Goal: Task Accomplishment & Management: Use online tool/utility

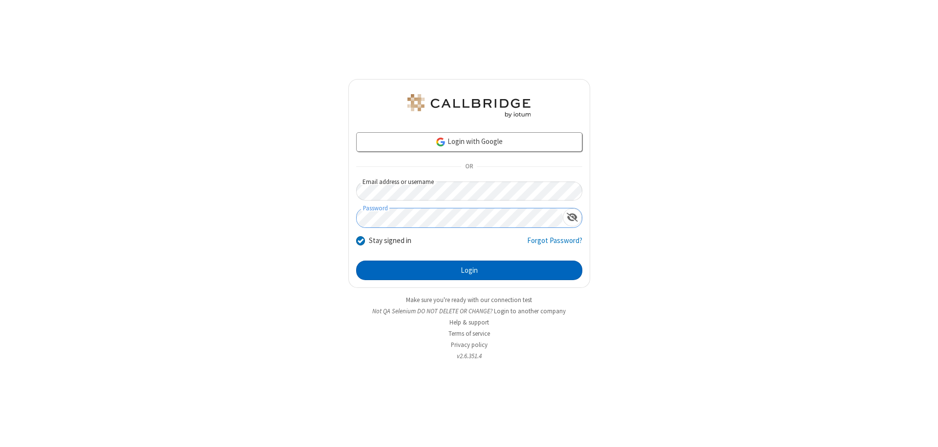
click at [469, 271] on button "Login" at bounding box center [469, 271] width 226 height 20
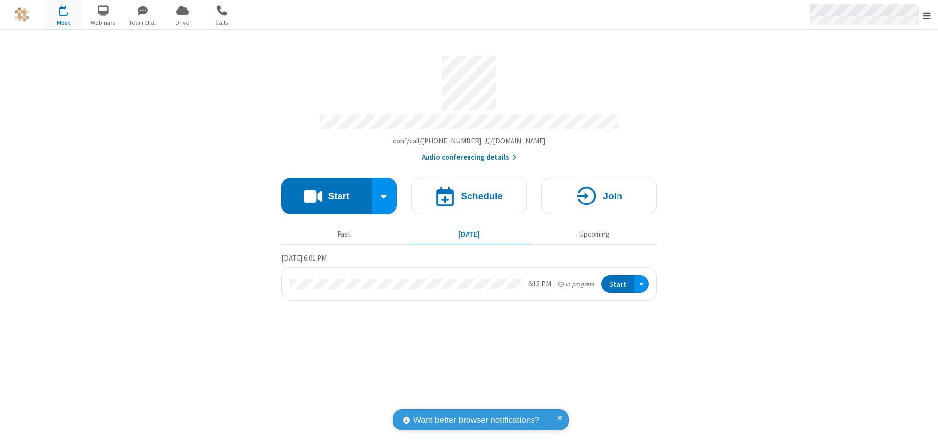
click at [927, 15] on span "Open menu" at bounding box center [927, 16] width 8 height 10
click at [182, 22] on span "Drive" at bounding box center [182, 23] width 37 height 9
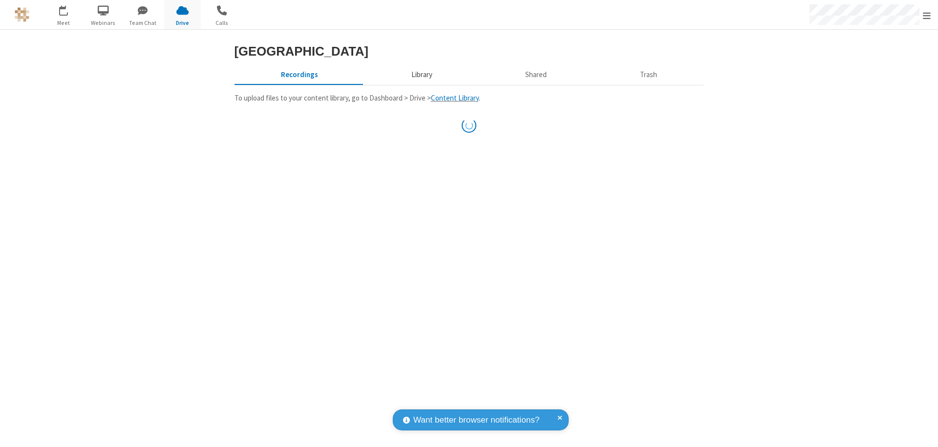
click at [420, 84] on button "Library" at bounding box center [421, 74] width 114 height 19
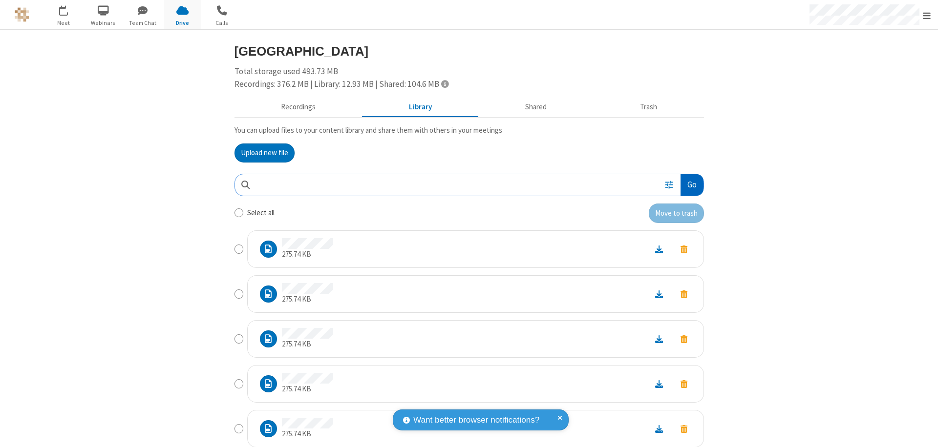
click at [688, 185] on button "Go" at bounding box center [691, 185] width 22 height 22
click at [260, 153] on button "Upload new file" at bounding box center [264, 154] width 60 height 20
